Goal: Task Accomplishment & Management: Use online tool/utility

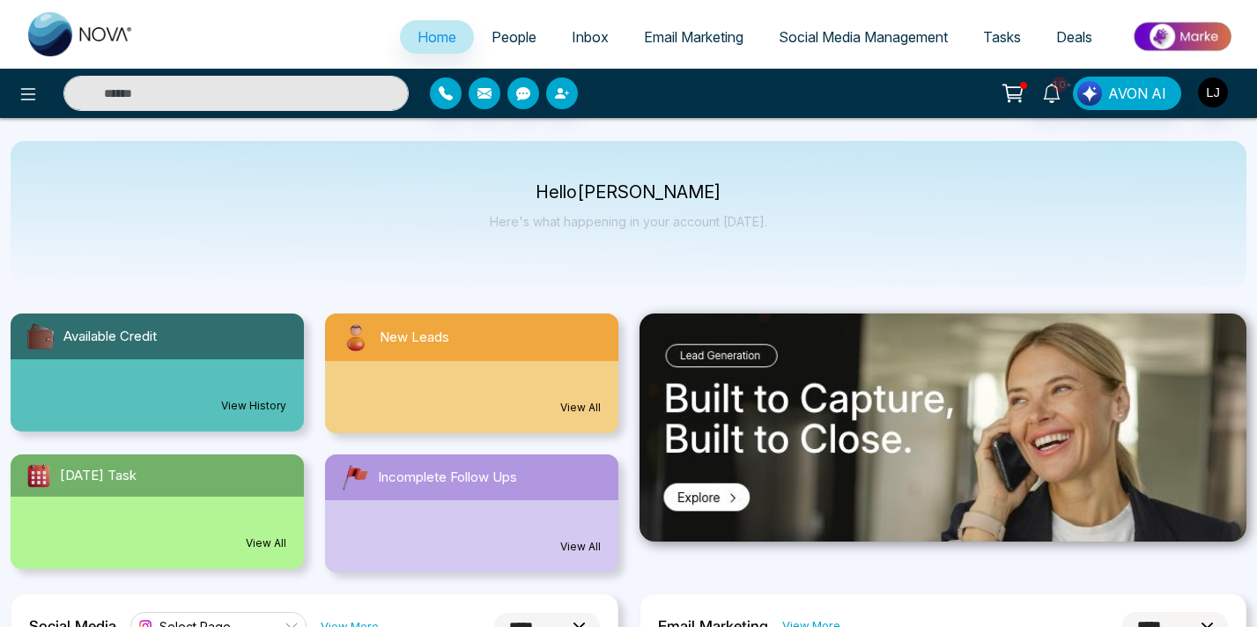
select select "*"
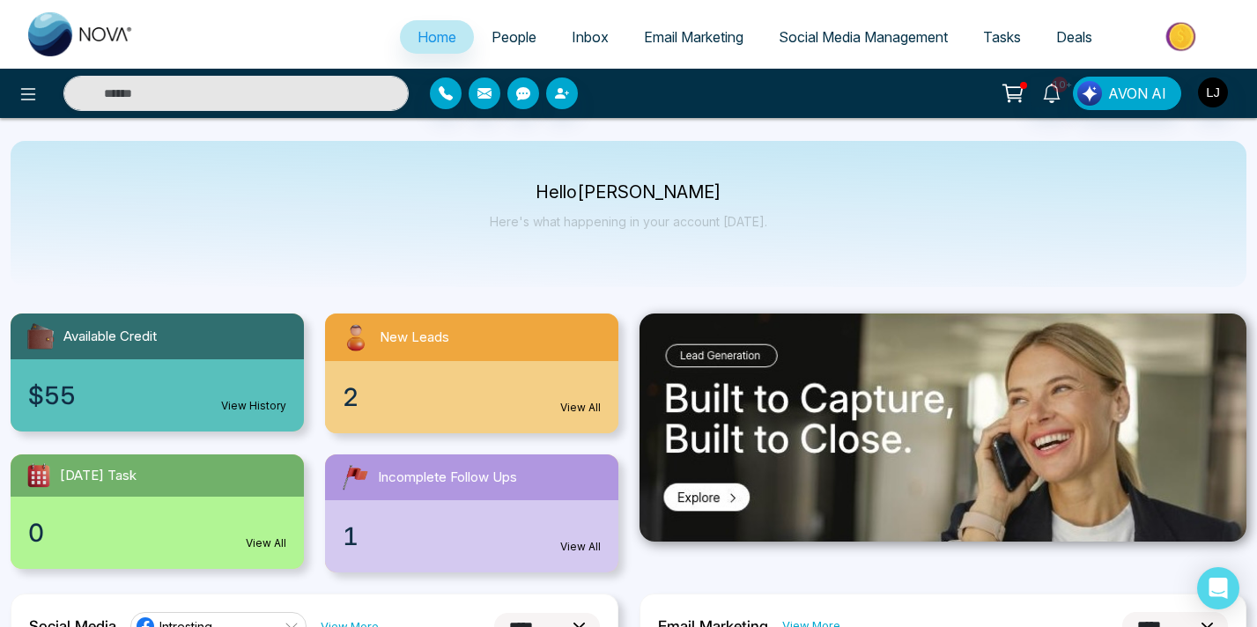
click at [844, 44] on span "Social Media Management" at bounding box center [863, 37] width 169 height 18
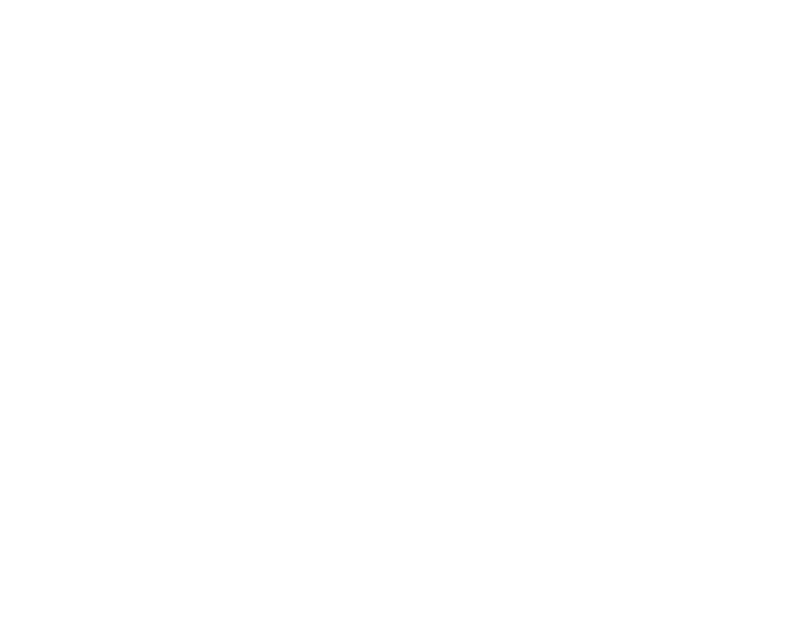
select select "*"
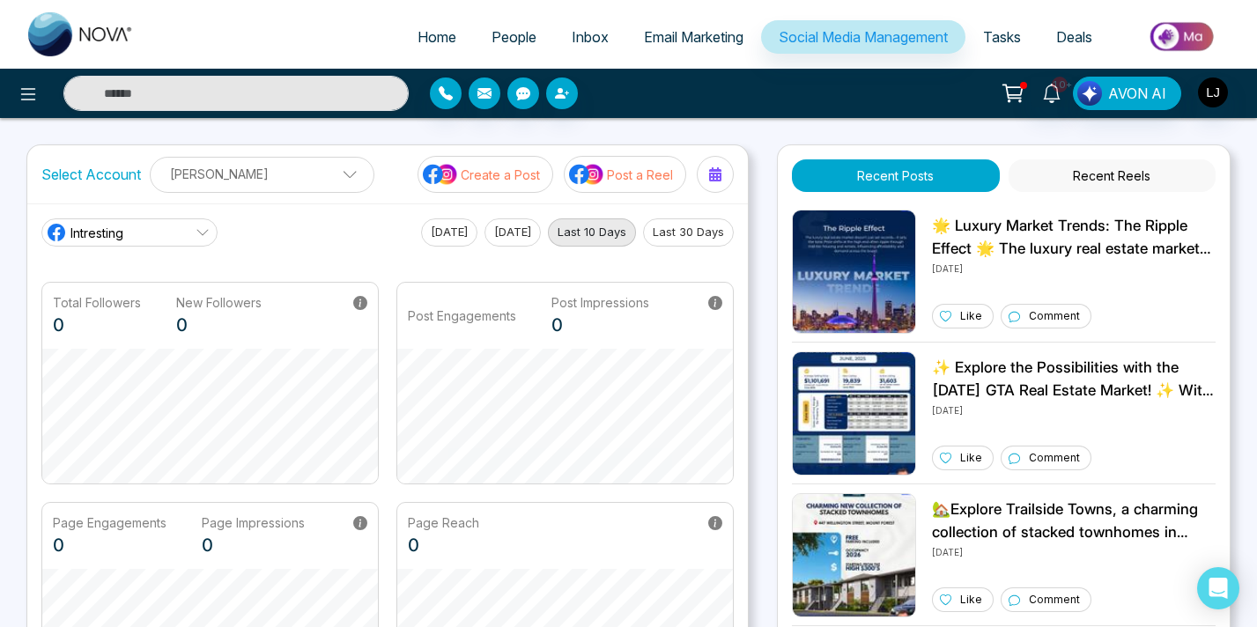
click at [176, 240] on link "Intresting" at bounding box center [129, 232] width 176 height 28
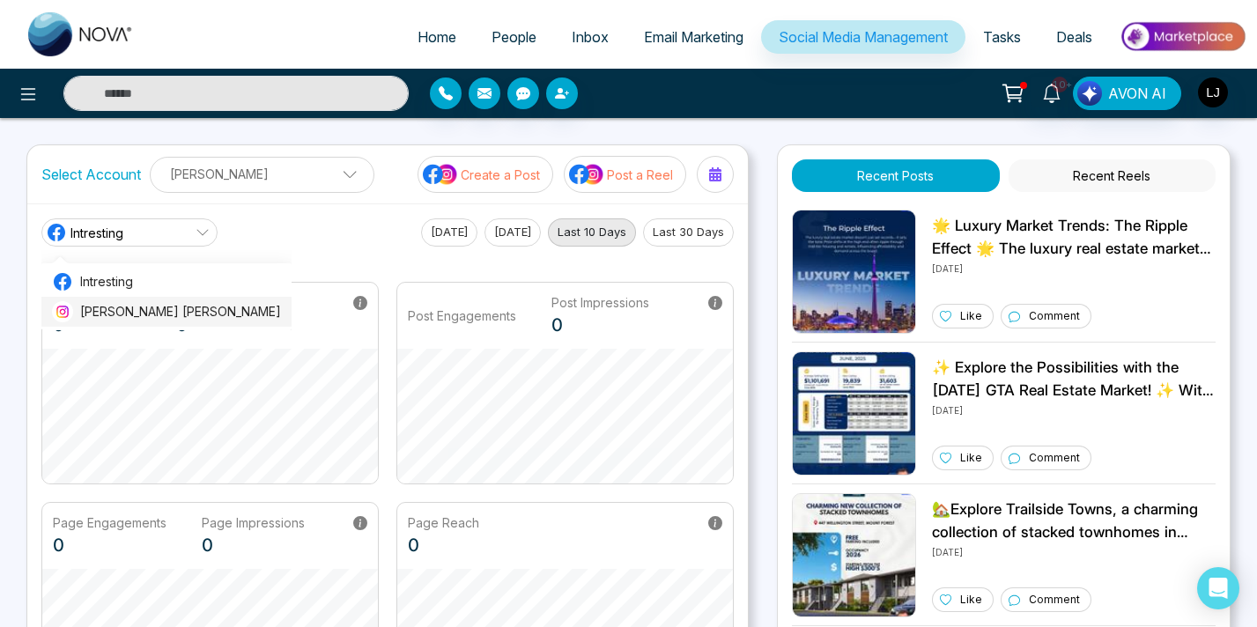
click at [120, 315] on span "[PERSON_NAME] [PERSON_NAME]" at bounding box center [180, 311] width 201 height 19
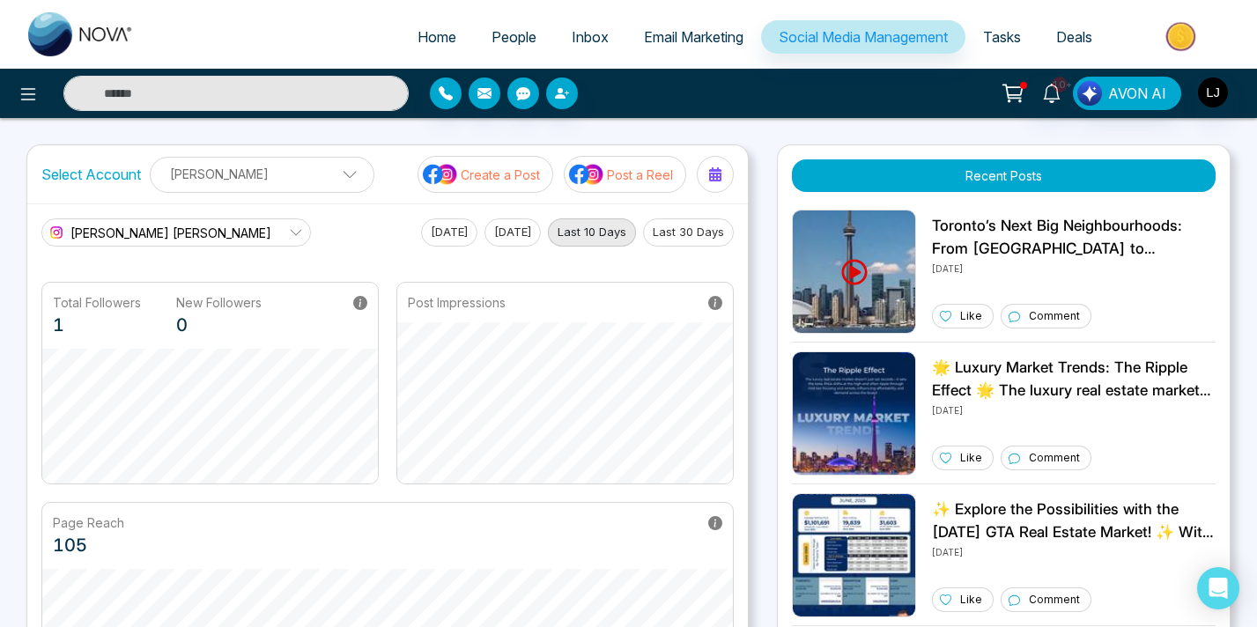
click at [371, 129] on div "Home People Inbox Email Marketing Social Media Management Tasks Deals 10+ AVON …" at bounding box center [628, 569] width 1257 height 1138
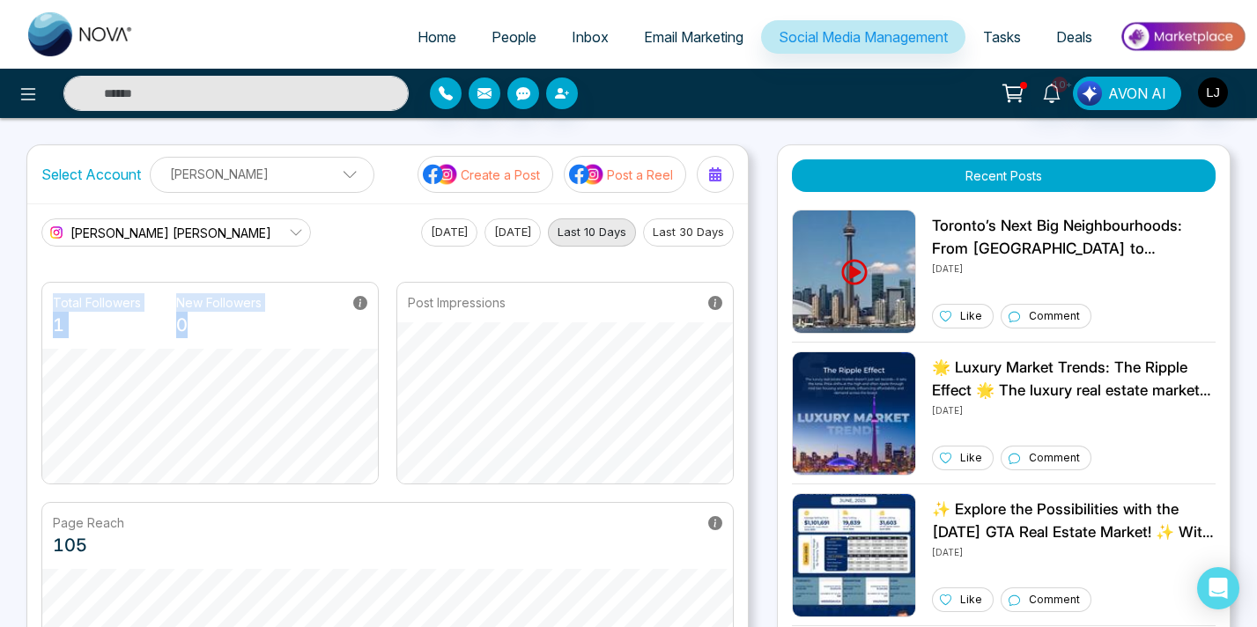
drag, startPoint x: 53, startPoint y: 303, endPoint x: 188, endPoint y: 327, distance: 137.7
click at [191, 329] on div "Total Followers 1 New Followers 0" at bounding box center [157, 315] width 209 height 45
click at [188, 327] on p "0" at bounding box center [218, 325] width 85 height 26
drag, startPoint x: 188, startPoint y: 327, endPoint x: 55, endPoint y: 300, distance: 136.5
click at [55, 300] on div "Total Followers 1 New Followers 0" at bounding box center [157, 315] width 209 height 45
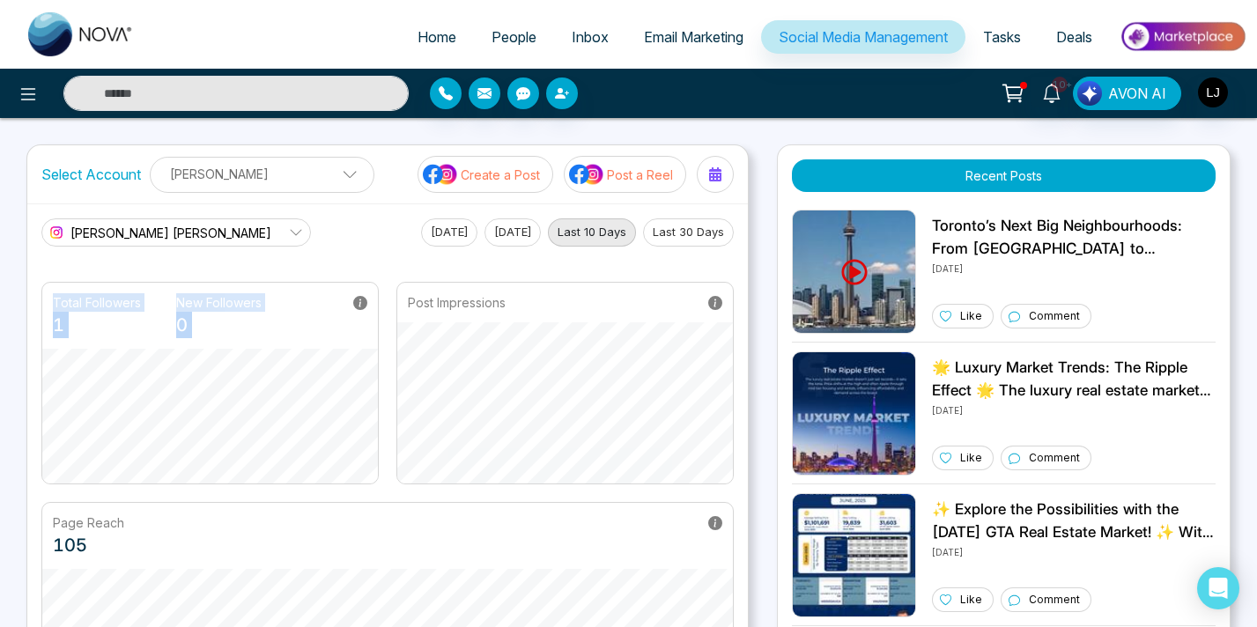
click at [55, 300] on p "Total Followers" at bounding box center [97, 302] width 88 height 18
drag, startPoint x: 55, startPoint y: 300, endPoint x: 197, endPoint y: 321, distance: 144.1
click at [201, 325] on div "Total Followers 1 New Followers 0" at bounding box center [157, 315] width 209 height 45
click at [197, 321] on p "0" at bounding box center [218, 325] width 85 height 26
click at [515, 341] on div "Total Followers 1 New Followers 0 Post Impressions" at bounding box center [387, 383] width 692 height 203
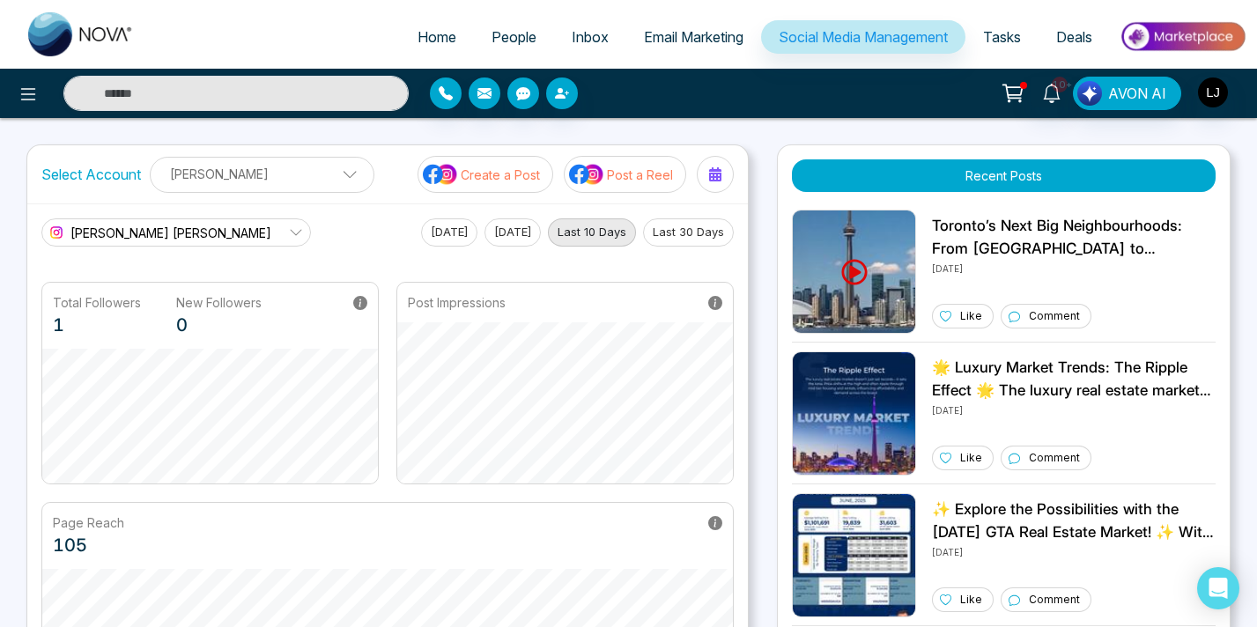
click at [521, 305] on div "Post Impressions" at bounding box center [565, 303] width 336 height 40
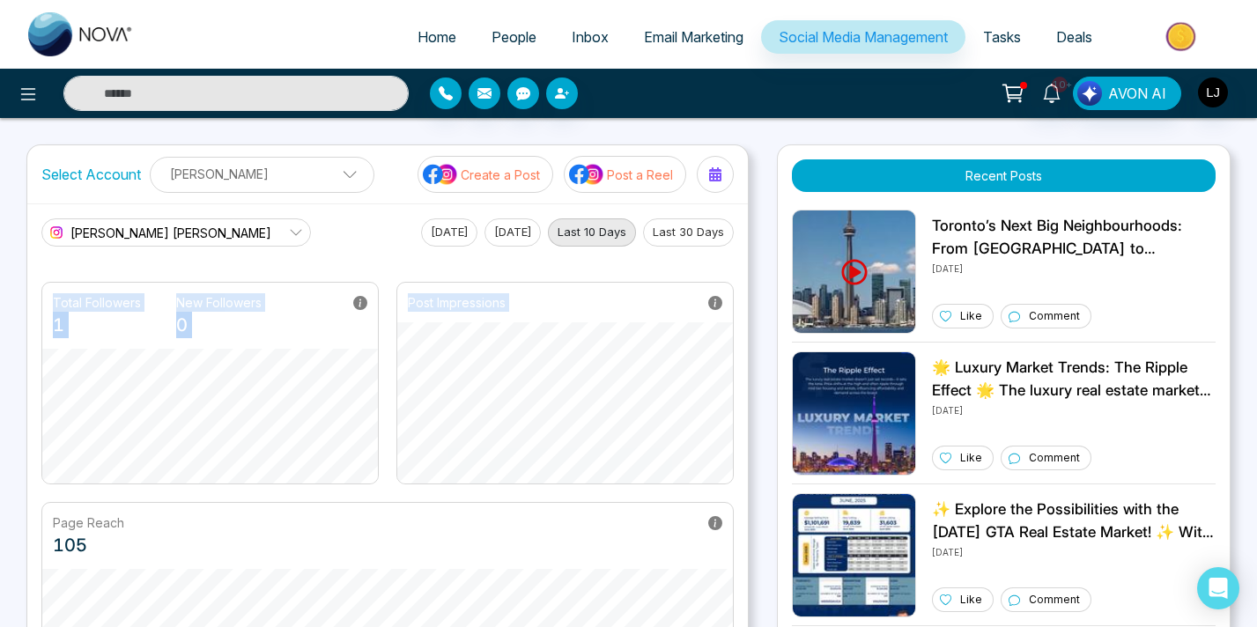
drag, startPoint x: 521, startPoint y: 305, endPoint x: 53, endPoint y: 284, distance: 469.0
click at [53, 285] on div "Total Followers 1 New Followers 0 Post Impressions" at bounding box center [387, 383] width 692 height 203
click at [53, 284] on div "Total Followers 1 New Followers 0" at bounding box center [210, 316] width 336 height 66
drag, startPoint x: 53, startPoint y: 284, endPoint x: 538, endPoint y: 313, distance: 486.1
click at [538, 313] on div "Total Followers 1 New Followers 0 Post Impressions" at bounding box center [387, 383] width 692 height 203
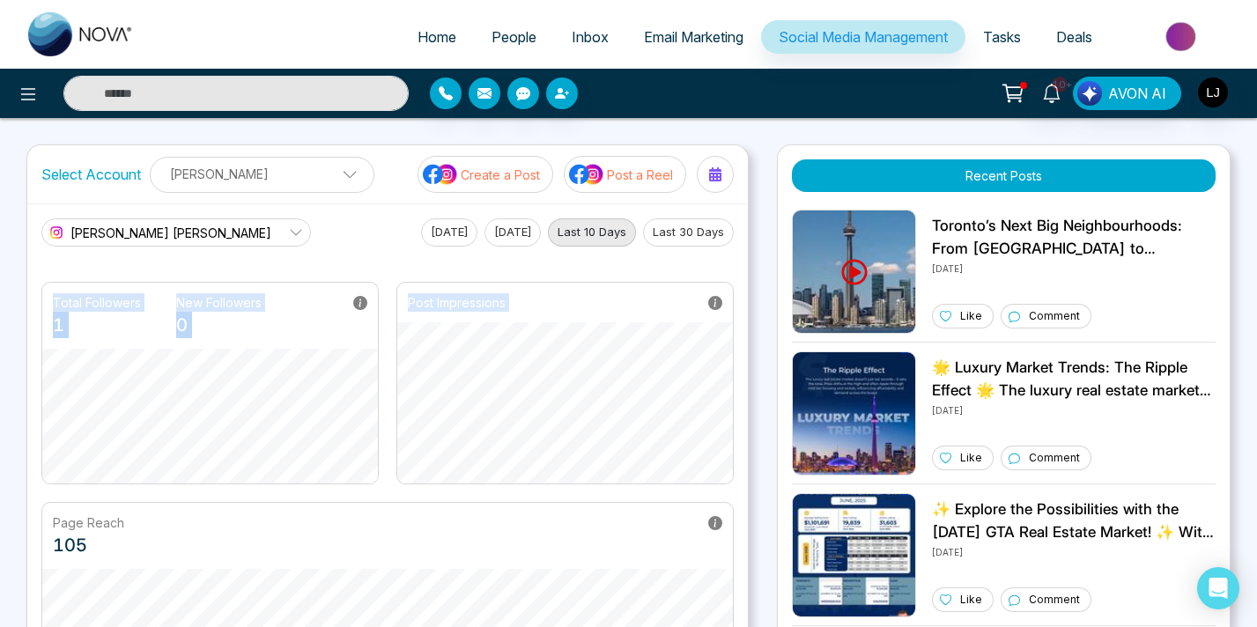
click at [538, 313] on div "Post Impressions" at bounding box center [565, 303] width 336 height 40
drag, startPoint x: 538, startPoint y: 313, endPoint x: 49, endPoint y: 306, distance: 488.9
click at [49, 306] on div "Total Followers 1 New Followers 0 Post Impressions" at bounding box center [387, 383] width 692 height 203
click at [49, 306] on div "Total Followers 1 New Followers 0" at bounding box center [210, 316] width 336 height 66
drag, startPoint x: 49, startPoint y: 306, endPoint x: 539, endPoint y: 306, distance: 489.7
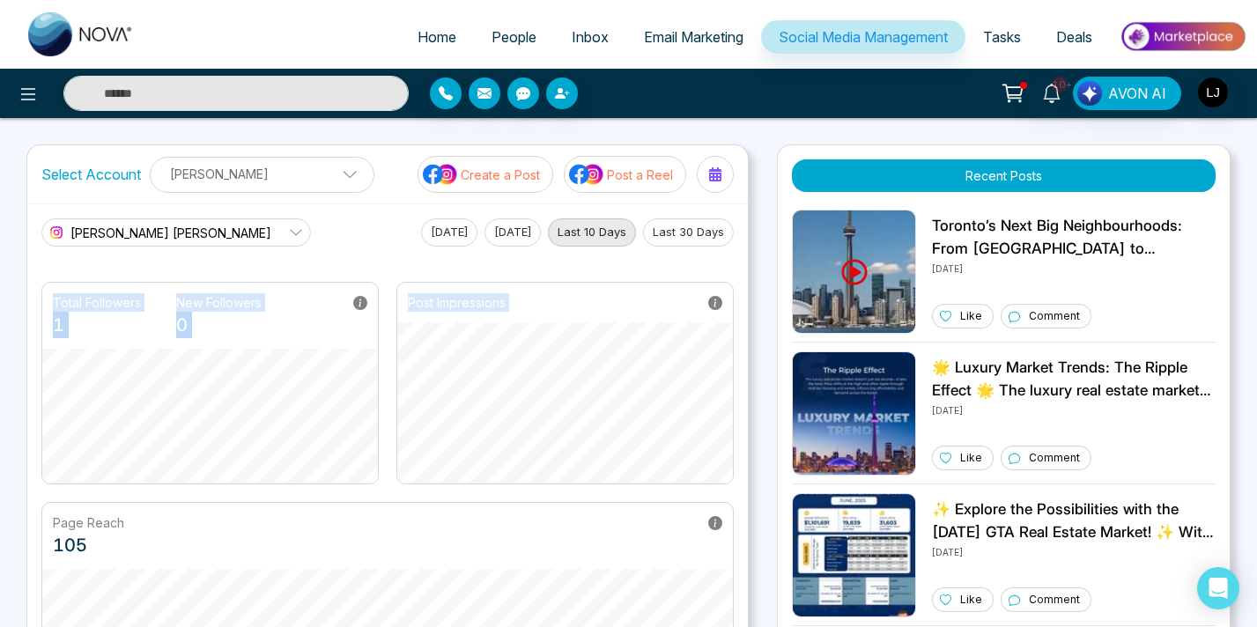
click at [539, 306] on div "Total Followers 1 New Followers 0 Post Impressions" at bounding box center [387, 383] width 692 height 203
click at [538, 306] on div "Post Impressions" at bounding box center [565, 303] width 336 height 40
drag, startPoint x: 538, startPoint y: 306, endPoint x: 53, endPoint y: 297, distance: 485.4
click at [53, 297] on div "Total Followers 1 New Followers 0 Post Impressions" at bounding box center [387, 383] width 692 height 203
click at [53, 297] on p "Total Followers" at bounding box center [97, 302] width 88 height 18
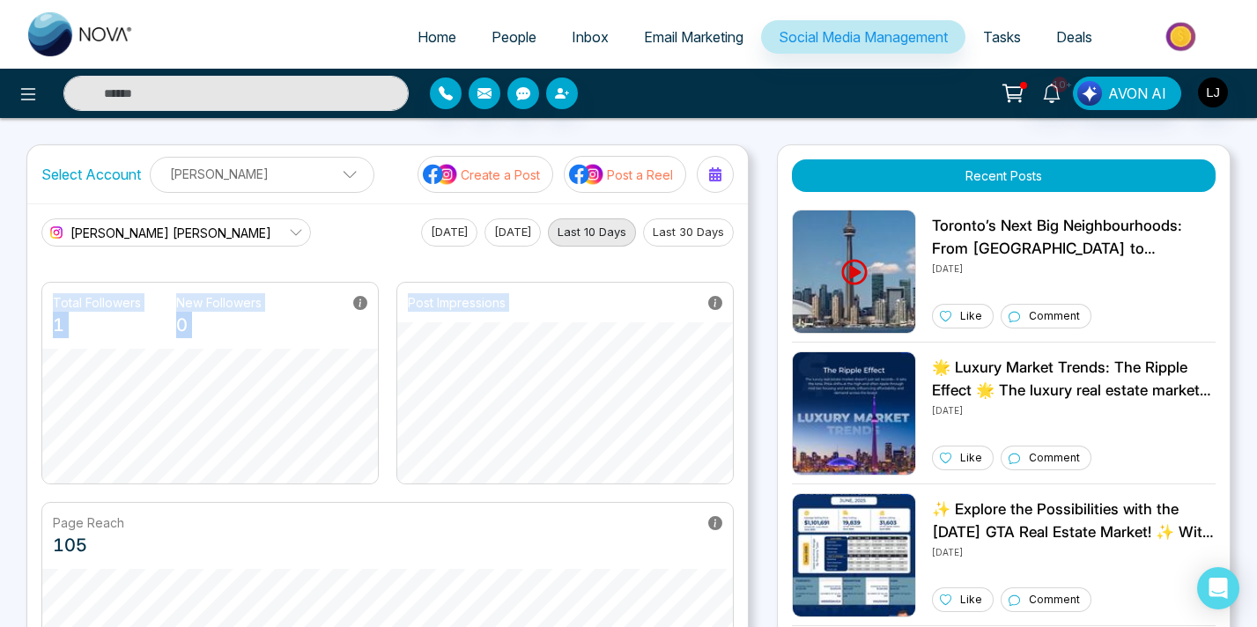
drag, startPoint x: 53, startPoint y: 297, endPoint x: 520, endPoint y: 303, distance: 466.8
click at [520, 305] on div "Total Followers 1 New Followers 0 Post Impressions" at bounding box center [387, 383] width 692 height 203
click at [520, 303] on div "Post Impressions" at bounding box center [565, 303] width 336 height 40
drag, startPoint x: 520, startPoint y: 303, endPoint x: 67, endPoint y: 301, distance: 452.7
click at [67, 301] on div "Total Followers 1 New Followers 0 Post Impressions" at bounding box center [387, 383] width 692 height 203
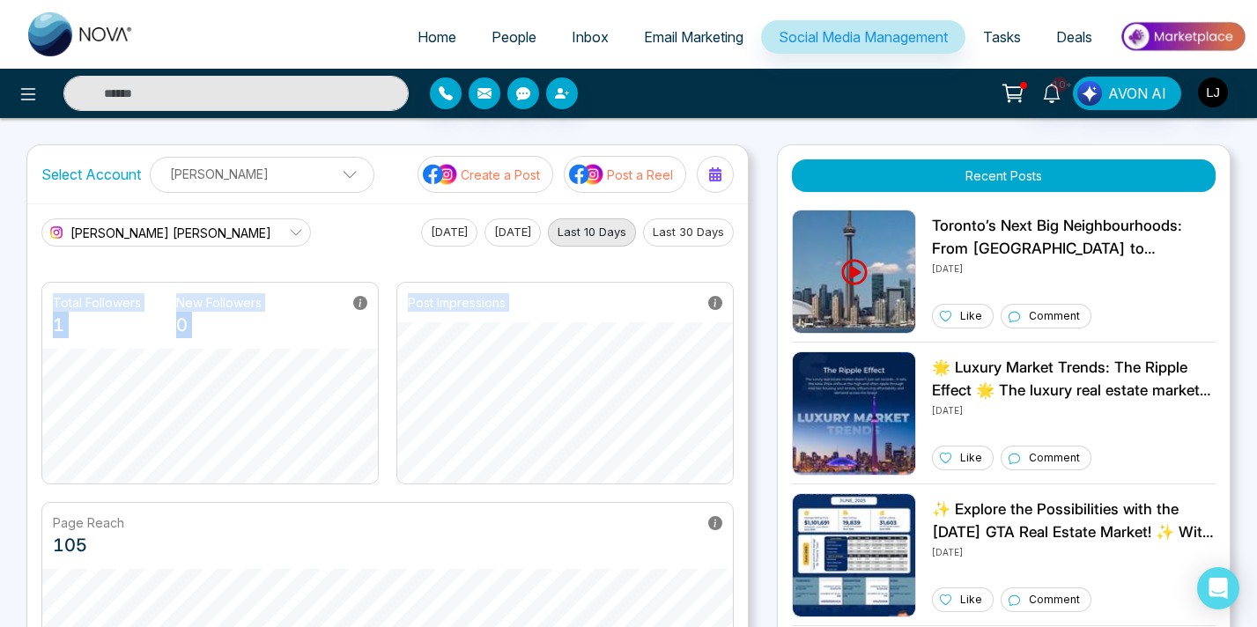
click at [64, 301] on p "Total Followers" at bounding box center [97, 302] width 88 height 18
click at [679, 340] on div "Total Followers 1 New Followers 0 Post Impressions" at bounding box center [387, 383] width 692 height 203
click at [531, 294] on div "Post Impressions" at bounding box center [565, 303] width 336 height 40
drag, startPoint x: 531, startPoint y: 294, endPoint x: 74, endPoint y: 296, distance: 457.1
click at [74, 296] on div "Total Followers 1 New Followers 0 Post Impressions" at bounding box center [387, 383] width 692 height 203
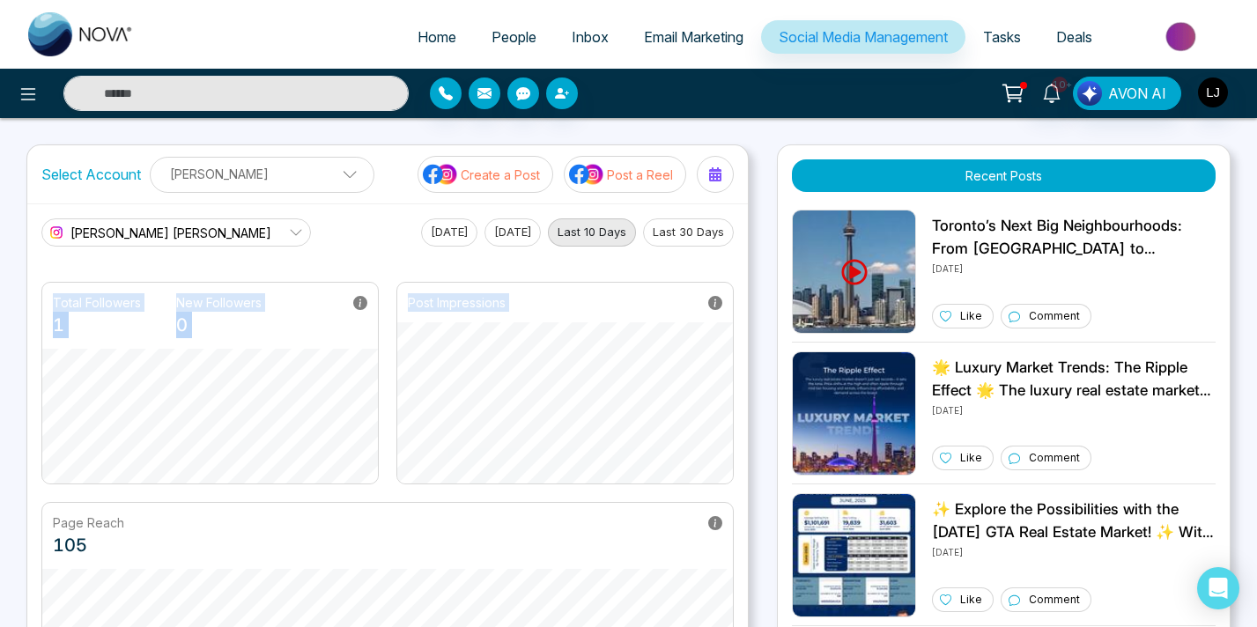
click at [74, 296] on p "Total Followers" at bounding box center [97, 302] width 88 height 18
click at [539, 334] on div "Total Followers 1 New Followers 0 Post Impressions" at bounding box center [387, 383] width 692 height 203
click at [730, 235] on button "Last 30 Days" at bounding box center [688, 232] width 91 height 28
click at [271, 265] on main "Lokesh Avinash Joshi Intresting Lokesh Avinash Joshi Today Yesterday Last 10 Da…" at bounding box center [387, 461] width 692 height 486
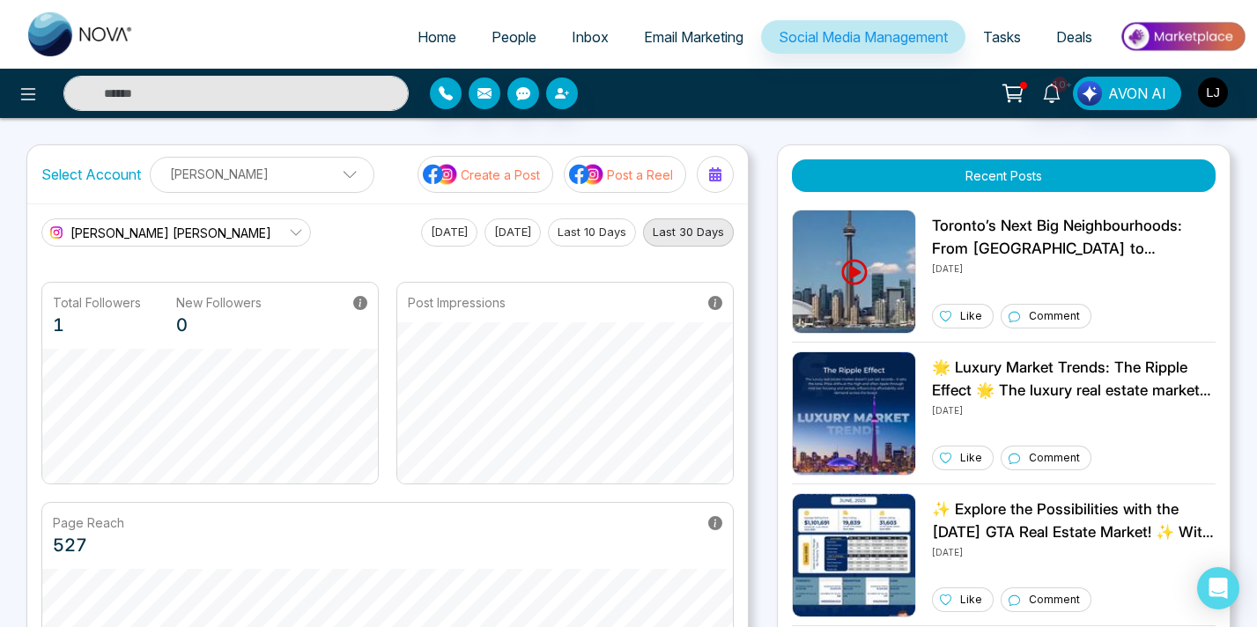
click at [269, 233] on div "Lokesh Avinash Joshi Intresting Lokesh Avinash Joshi Today Yesterday Last 10 Da…" at bounding box center [387, 232] width 692 height 28
click at [810, 86] on div "10+ AVON AI" at bounding box center [994, 93] width 503 height 33
